Goal: Task Accomplishment & Management: Manage account settings

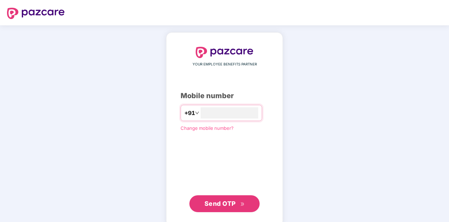
type input "**********"
click at [226, 202] on span "Send OTP" at bounding box center [219, 202] width 31 height 7
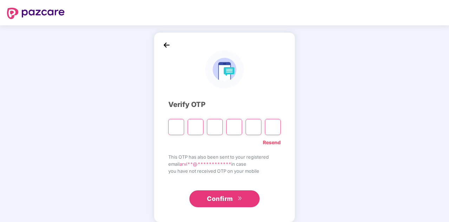
paste input "*"
type input "*"
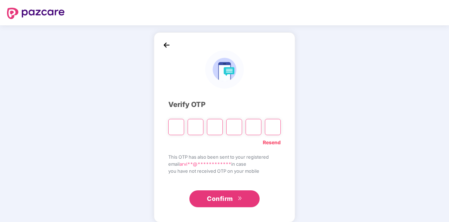
type input "*"
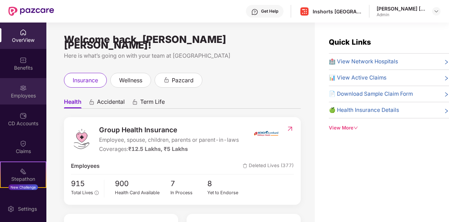
click at [24, 92] on div "Employees" at bounding box center [23, 95] width 46 height 7
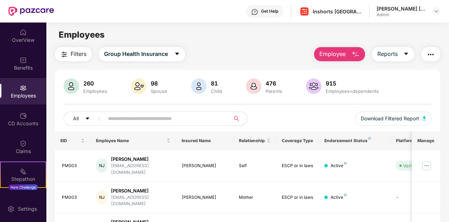
click at [118, 120] on input "text" at bounding box center [164, 118] width 113 height 11
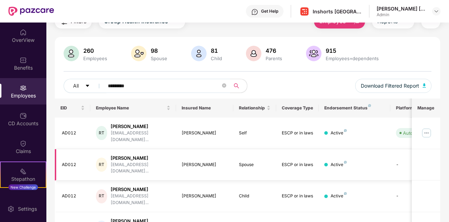
scroll to position [33, 0]
type input "*********"
click at [429, 130] on img at bounding box center [426, 132] width 11 height 11
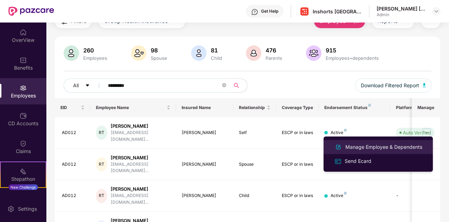
click at [376, 146] on div "Manage Employee & Dependents" at bounding box center [384, 147] width 80 height 8
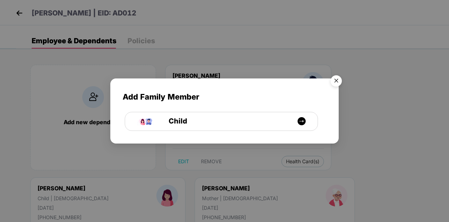
click at [337, 82] on img "Close" at bounding box center [336, 82] width 20 height 20
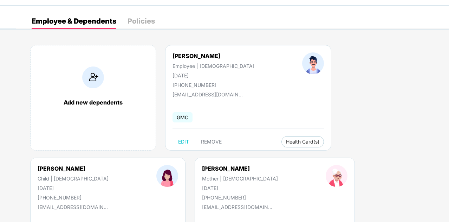
scroll to position [0, 0]
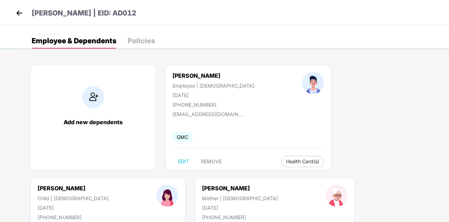
click at [20, 14] on img at bounding box center [19, 13] width 11 height 11
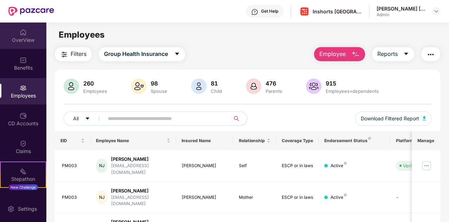
click at [22, 31] on img at bounding box center [23, 32] width 7 height 7
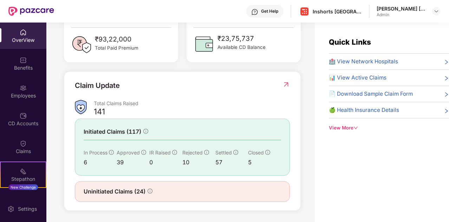
scroll to position [211, 0]
click at [348, 124] on div "View More" at bounding box center [389, 127] width 120 height 7
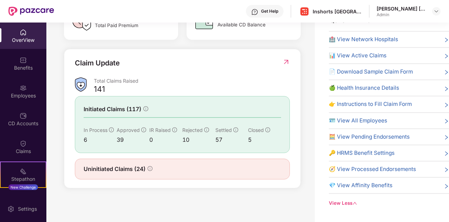
scroll to position [22, 0]
click at [25, 209] on div "Settings" at bounding box center [27, 208] width 23 height 7
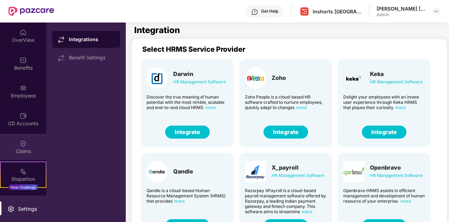
click at [22, 146] on img at bounding box center [23, 143] width 7 height 7
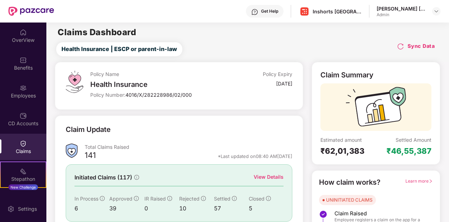
scroll to position [53, 0]
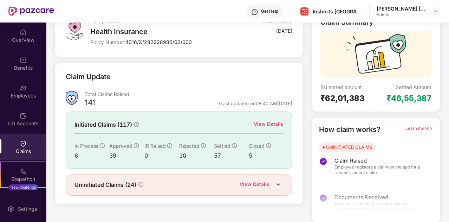
click at [277, 185] on img at bounding box center [278, 184] width 11 height 11
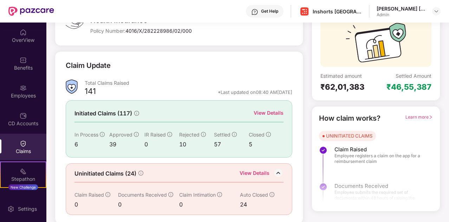
scroll to position [0, 0]
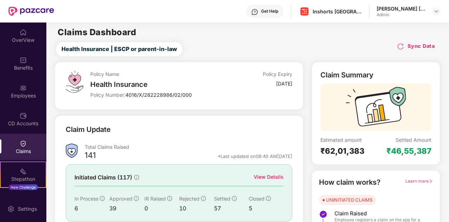
click at [334, 150] on div "₹62,01,383" at bounding box center [347, 151] width 55 height 10
drag, startPoint x: 394, startPoint y: 151, endPoint x: 421, endPoint y: 152, distance: 27.8
click at [421, 152] on div "₹46,55,387" at bounding box center [408, 151] width 45 height 10
click at [261, 128] on div "Claim Update" at bounding box center [179, 133] width 227 height 19
click at [14, 146] on div "Claims" at bounding box center [23, 146] width 46 height 26
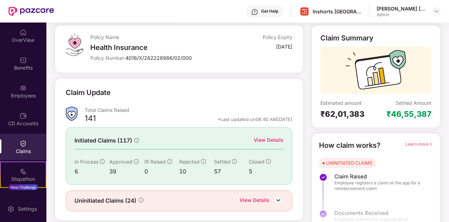
scroll to position [37, 0]
click at [271, 139] on div "View Details" at bounding box center [269, 140] width 30 height 8
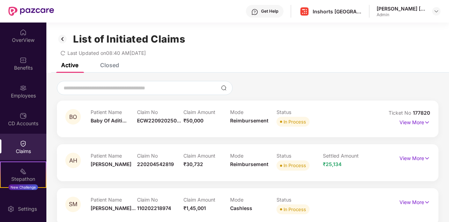
click at [111, 68] on div "Closed" at bounding box center [109, 64] width 19 height 7
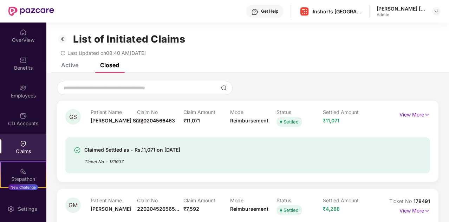
click at [63, 66] on div "Active" at bounding box center [69, 64] width 17 height 7
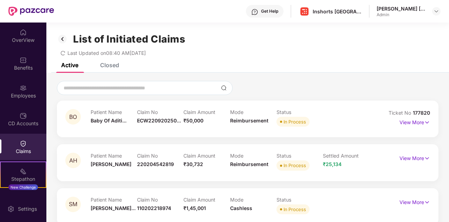
click at [63, 53] on icon "redo" at bounding box center [62, 53] width 5 height 5
click at [22, 63] on img at bounding box center [23, 60] width 7 height 7
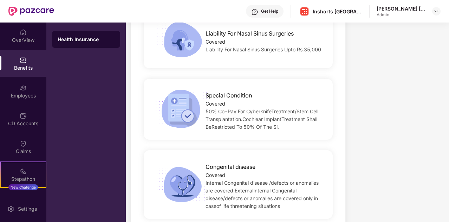
scroll to position [1319, 0]
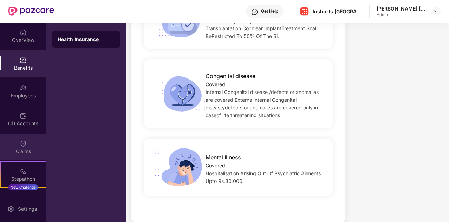
click at [17, 145] on div "Claims" at bounding box center [23, 146] width 46 height 26
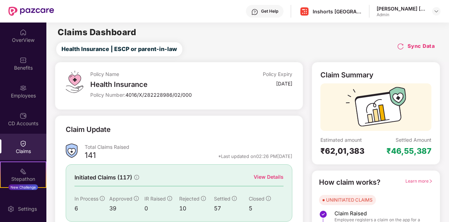
scroll to position [53, 0]
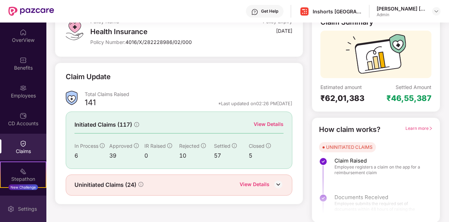
click at [30, 204] on div "Settings" at bounding box center [23, 208] width 46 height 26
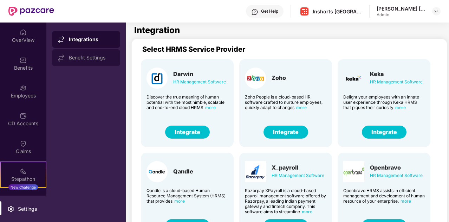
click at [81, 60] on div "Benefit Settings" at bounding box center [92, 58] width 46 height 6
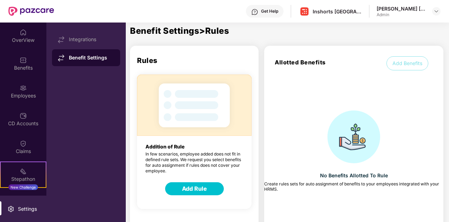
click at [197, 191] on button "Add Rule" at bounding box center [194, 188] width 59 height 13
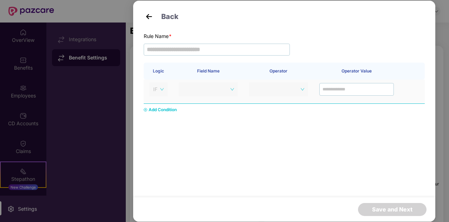
click at [162, 92] on span "IF" at bounding box center [158, 89] width 11 height 11
click at [231, 91] on span at bounding box center [208, 89] width 51 height 11
click at [204, 49] on input "text" at bounding box center [217, 50] width 146 height 12
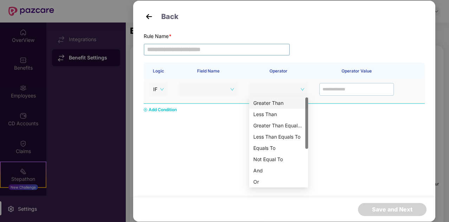
click at [299, 86] on span at bounding box center [278, 89] width 51 height 11
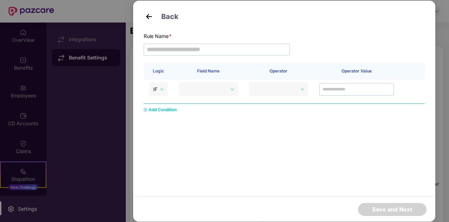
click at [348, 117] on div "Logic Field Name Operator Operator Value IF Add Condition" at bounding box center [284, 119] width 281 height 112
click at [148, 17] on img at bounding box center [149, 16] width 11 height 11
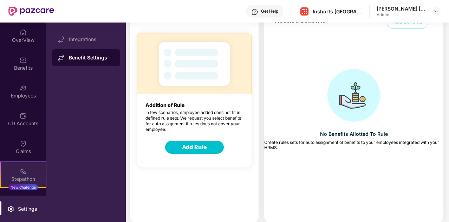
scroll to position [49, 0]
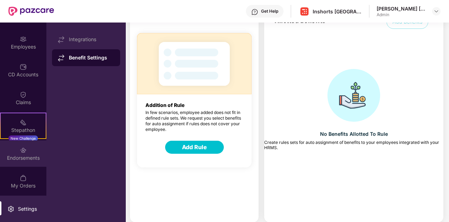
click at [26, 144] on div "Endorsements" at bounding box center [23, 153] width 46 height 26
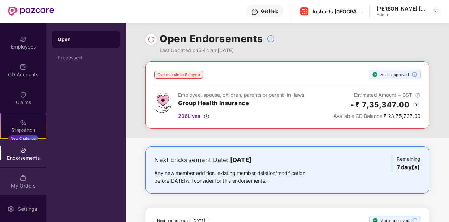
click at [30, 178] on div "My Orders" at bounding box center [23, 181] width 46 height 26
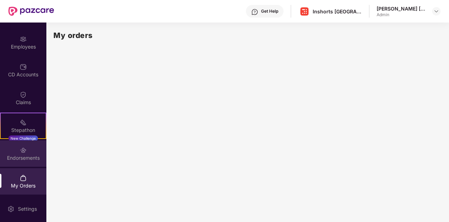
click at [24, 149] on img at bounding box center [23, 149] width 7 height 7
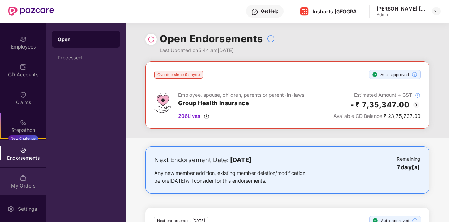
click at [26, 178] on div "My Orders" at bounding box center [23, 181] width 46 height 26
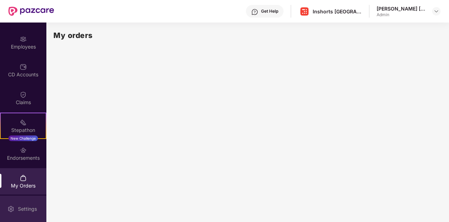
click at [28, 205] on div "Settings" at bounding box center [27, 208] width 23 height 7
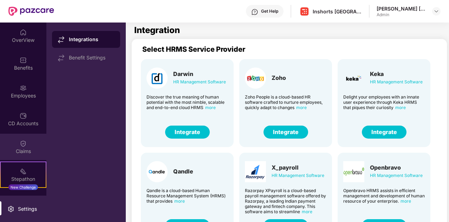
click at [22, 152] on div "Claims" at bounding box center [23, 151] width 46 height 7
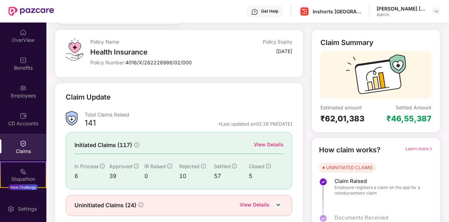
scroll to position [53, 0]
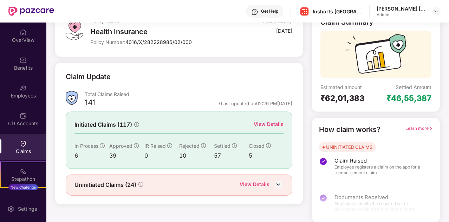
click at [421, 125] on span "Learn more" at bounding box center [418, 127] width 27 height 5
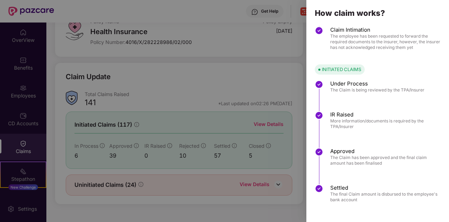
scroll to position [0, 0]
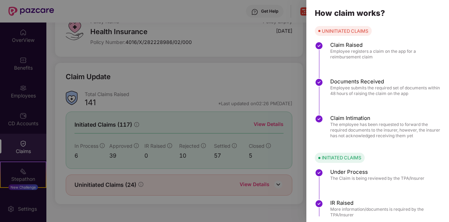
click at [236, 61] on div at bounding box center [224, 111] width 449 height 222
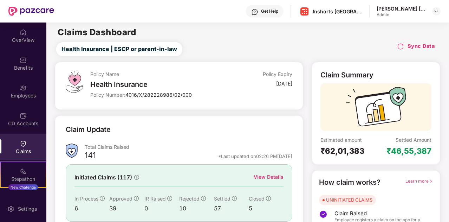
click at [130, 84] on div "Health Insurance" at bounding box center [157, 84] width 135 height 8
click at [27, 29] on div "OverView" at bounding box center [23, 35] width 46 height 26
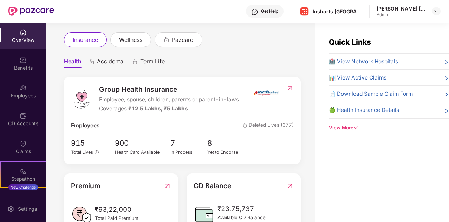
scroll to position [41, 0]
click at [366, 77] on span "📊 View Active Claims" at bounding box center [358, 77] width 58 height 8
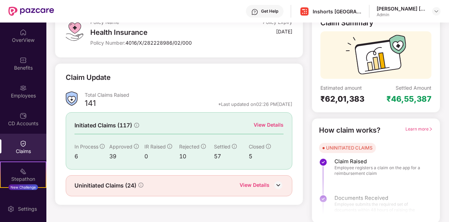
scroll to position [53, 0]
